Goal: Task Accomplishment & Management: Use online tool/utility

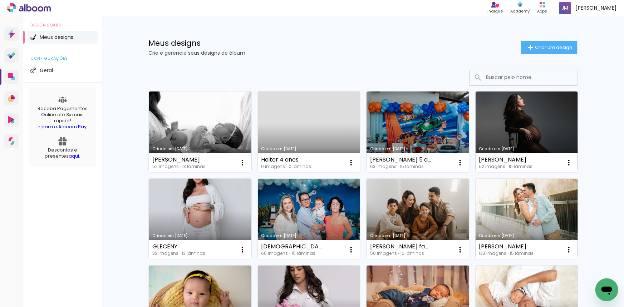
click at [203, 196] on link "Criado em [DATE]" at bounding box center [200, 219] width 103 height 81
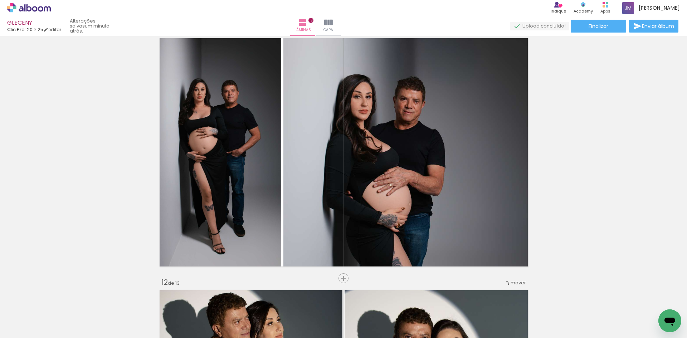
scroll to position [2433, 0]
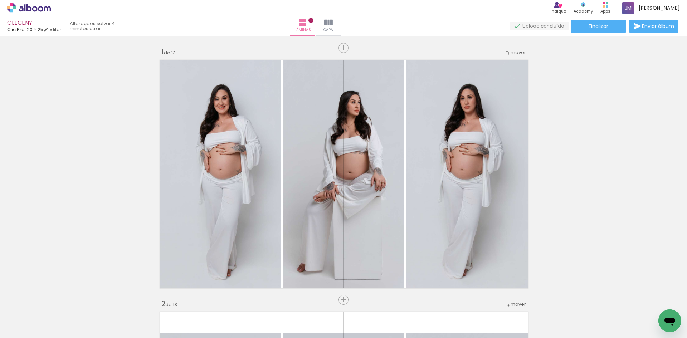
scroll to position [0, 302]
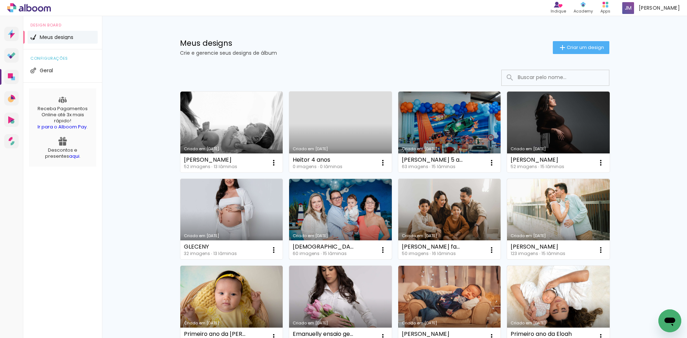
scroll to position [36, 0]
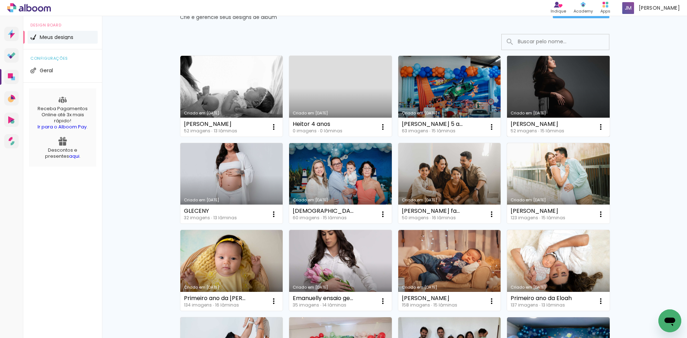
click at [543, 84] on link "Criado em [DATE]" at bounding box center [558, 96] width 103 height 81
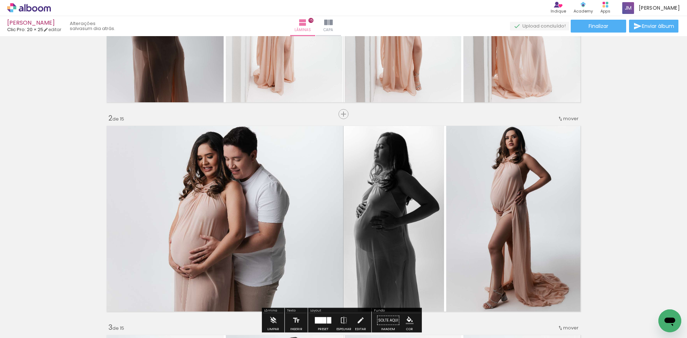
scroll to position [179, 0]
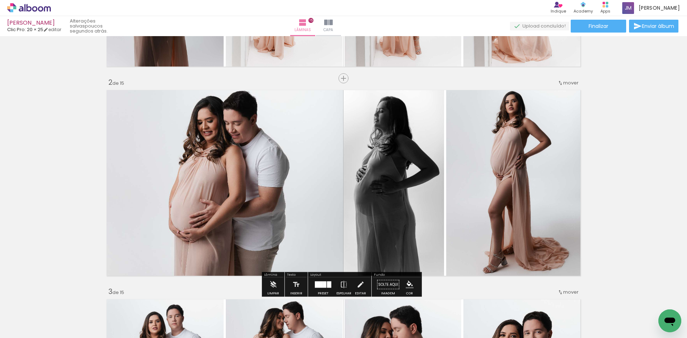
click at [567, 83] on span "mover" at bounding box center [570, 82] width 15 height 7
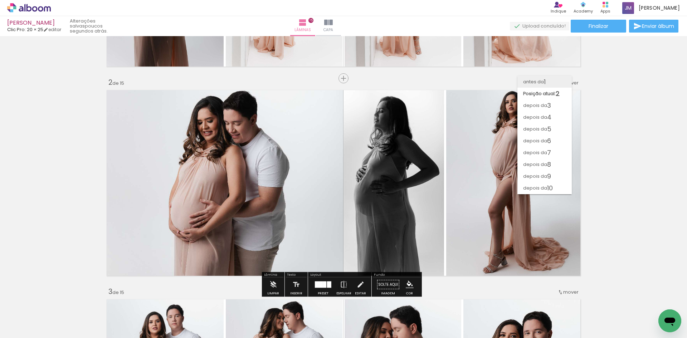
click at [550, 82] on paper-item "antes da 1" at bounding box center [544, 82] width 54 height 12
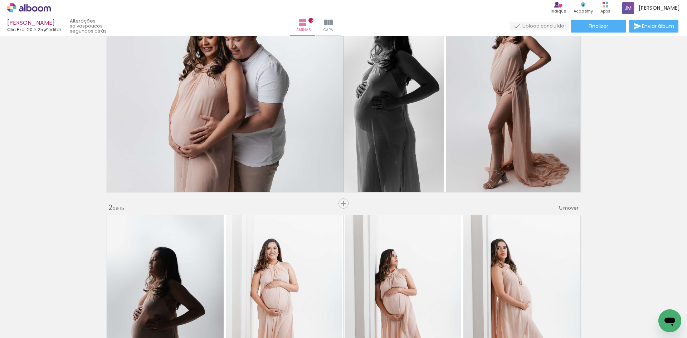
scroll to position [0, 0]
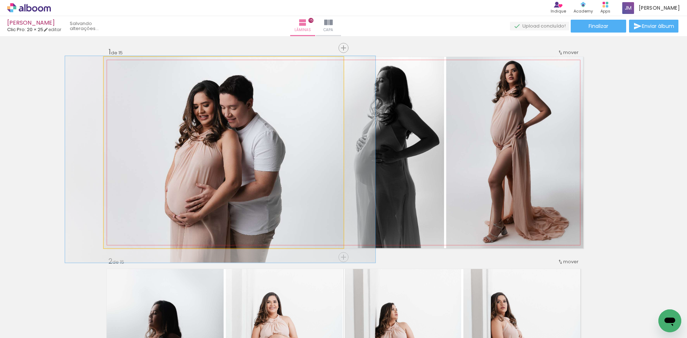
drag, startPoint x: 228, startPoint y: 104, endPoint x: 224, endPoint y: 119, distance: 15.2
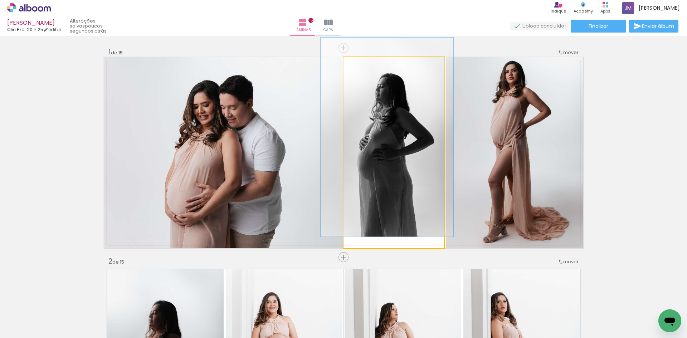
drag, startPoint x: 361, startPoint y: 67, endPoint x: 357, endPoint y: 67, distance: 3.9
type paper-slider "102"
click at [357, 67] on div at bounding box center [361, 64] width 11 height 11
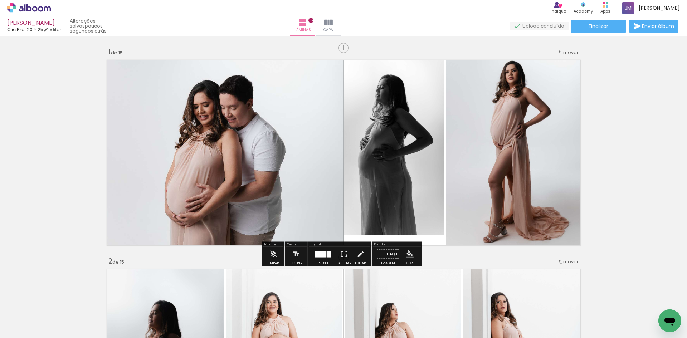
click at [490, 90] on quentale-photo at bounding box center [514, 152] width 137 height 191
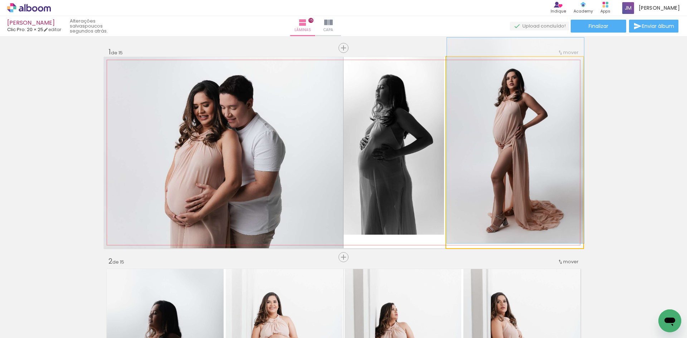
drag, startPoint x: 463, startPoint y: 68, endPoint x: 459, endPoint y: 67, distance: 4.4
type paper-slider "100"
click at [459, 67] on div at bounding box center [462, 64] width 11 height 11
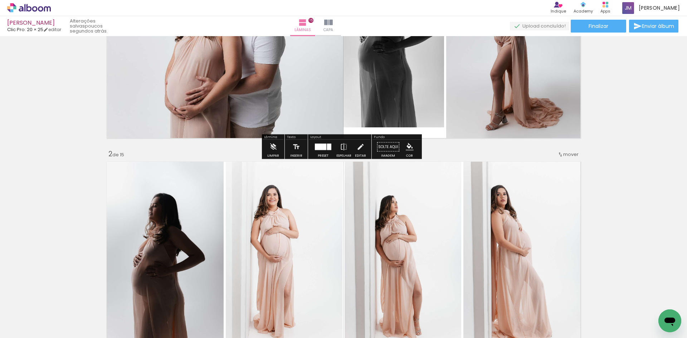
scroll to position [179, 0]
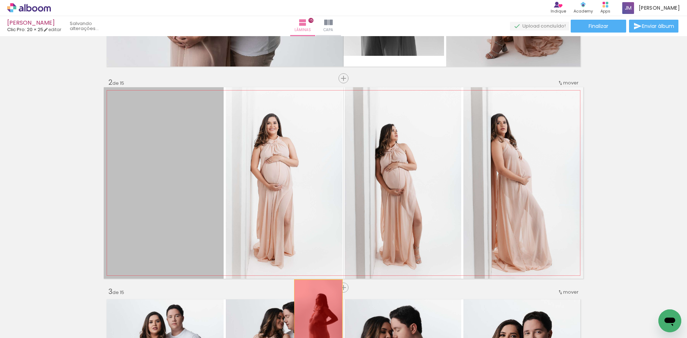
drag, startPoint x: 184, startPoint y: 153, endPoint x: 316, endPoint y: 318, distance: 211.1
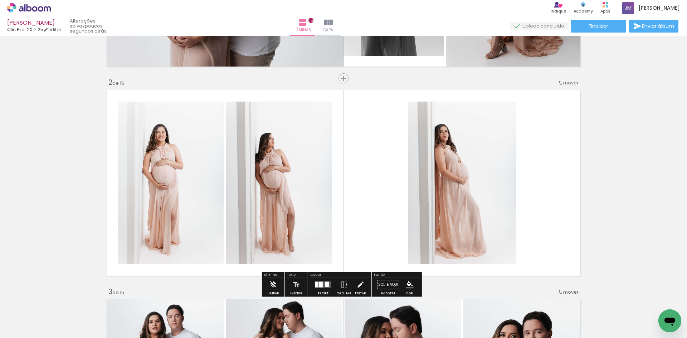
click at [323, 284] on quentale-layouter at bounding box center [323, 285] width 16 height 6
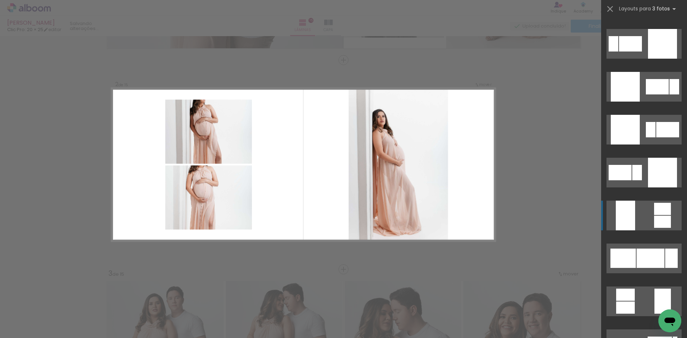
scroll to position [3149, 0]
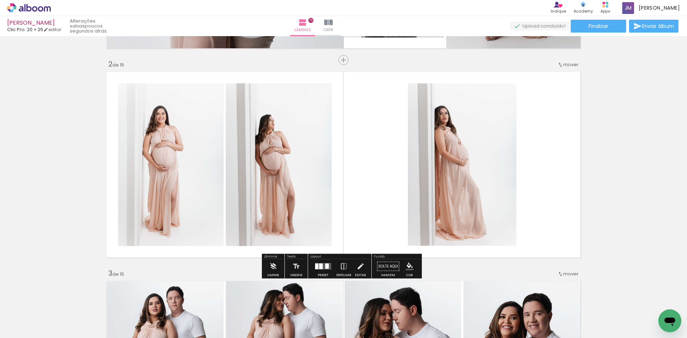
scroll to position [0, 0]
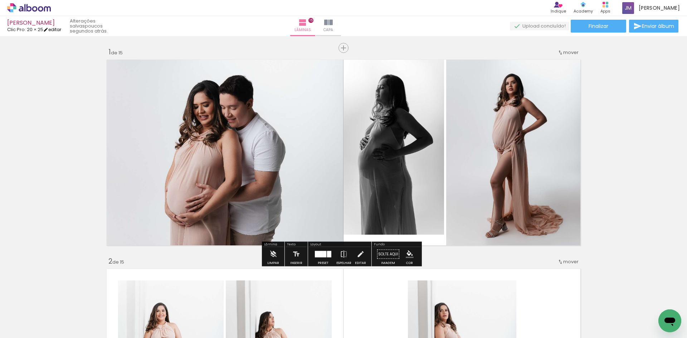
click at [60, 29] on link "editar" at bounding box center [52, 29] width 18 height 6
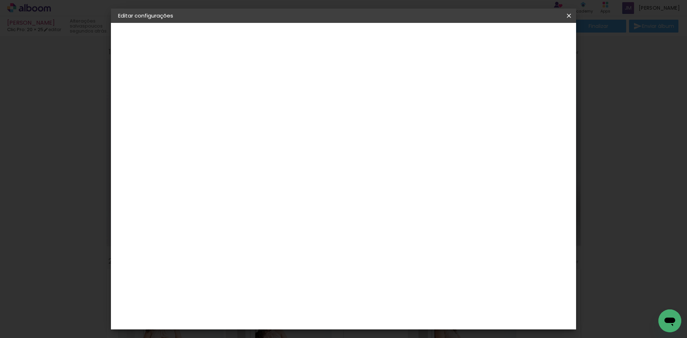
click at [157, 103] on small "20.3 × 50.8 cm" at bounding box center [155, 104] width 31 height 4
click at [274, 117] on div "Escolha o tamanho" at bounding box center [254, 132] width 42 height 33
drag, startPoint x: 349, startPoint y: 117, endPoint x: 367, endPoint y: 111, distance: 19.0
click at [274, 116] on div "Escolha o tamanho" at bounding box center [254, 132] width 42 height 33
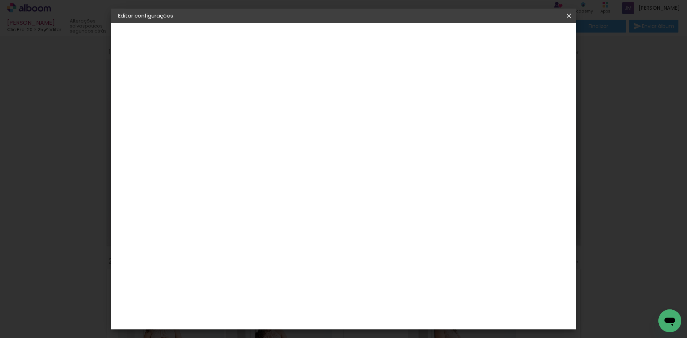
click at [274, 116] on div "Escolha o tamanho" at bounding box center [254, 132] width 42 height 33
click at [146, 72] on div "2. Especificações" at bounding box center [157, 73] width 78 height 9
click at [274, 116] on div "Escolha o tamanho" at bounding box center [254, 132] width 42 height 33
click at [133, 74] on div "2. Especificações" at bounding box center [157, 73] width 78 height 9
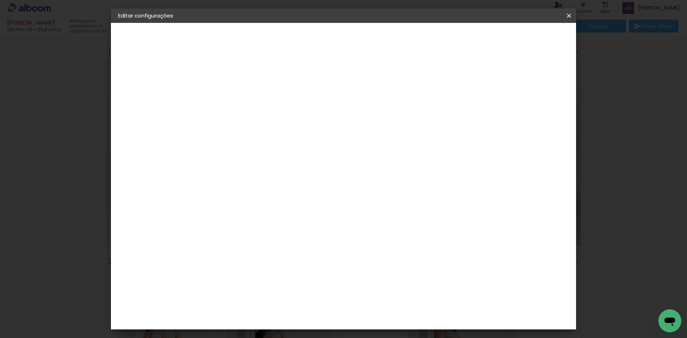
click at [127, 89] on iron-icon at bounding box center [126, 88] width 9 height 9
click at [277, 299] on paper-item "Clic Pro" at bounding box center [253, 308] width 77 height 19
click at [0, 0] on slot "Avançar" at bounding box center [0, 0] width 0 height 0
click at [263, 119] on input "text" at bounding box center [249, 124] width 28 height 11
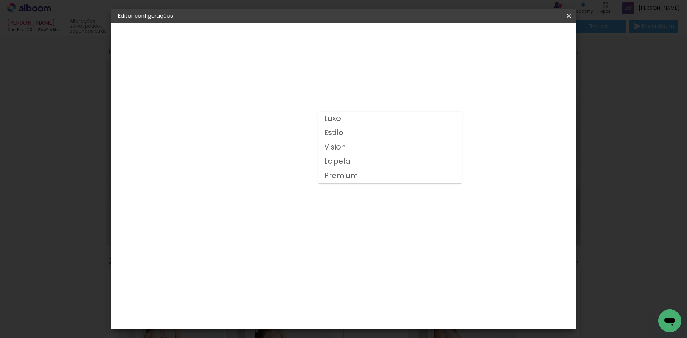
click at [377, 120] on paper-item "Luxo" at bounding box center [389, 119] width 143 height 14
type input "Luxo"
click at [0, 0] on slot "Avançar" at bounding box center [0, 0] width 0 height 0
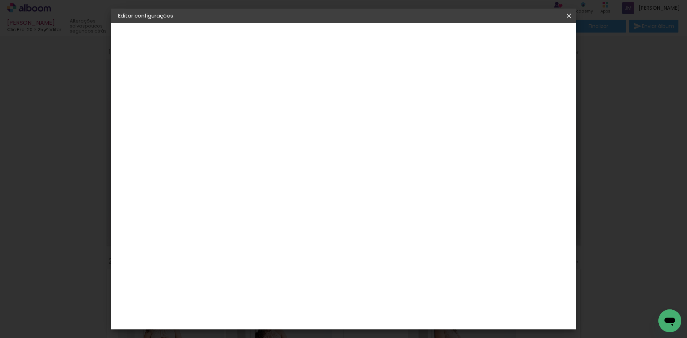
click at [523, 35] on span "Salvar configurações" at bounding box center [497, 37] width 53 height 5
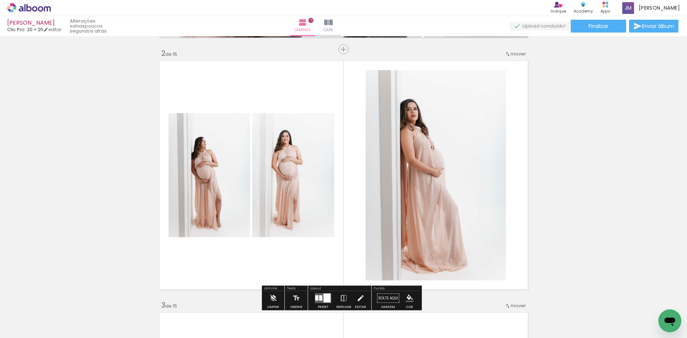
scroll to position [322, 0]
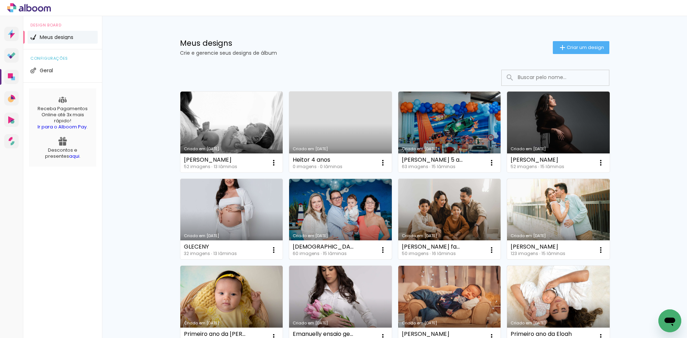
click at [304, 210] on link "Criado em [DATE]" at bounding box center [340, 219] width 103 height 81
